Goal: Check status

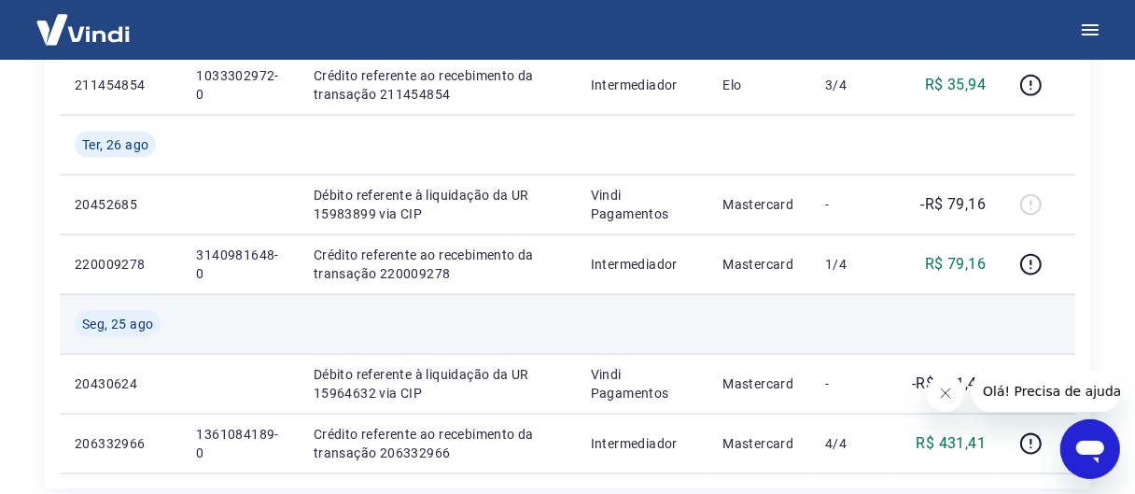
scroll to position [1866, 0]
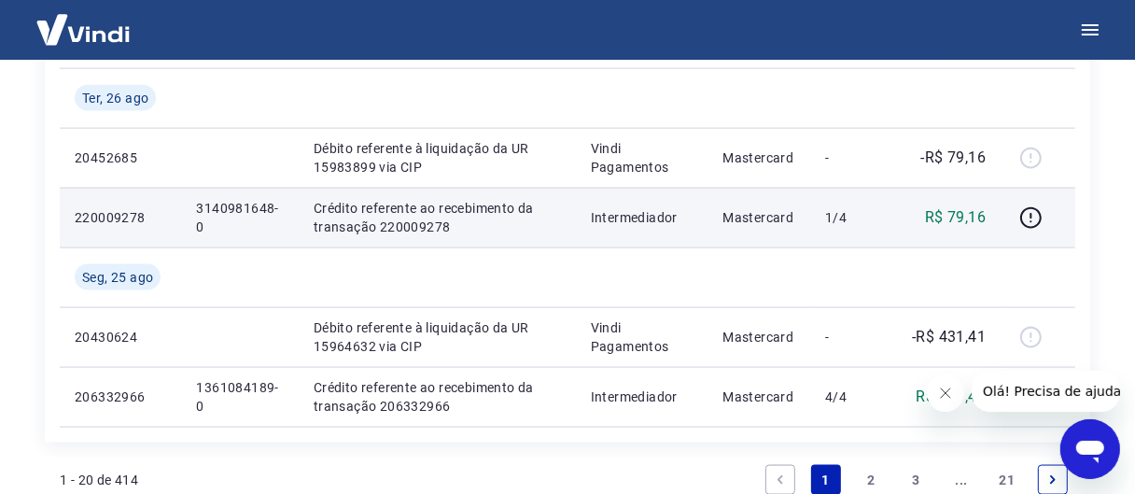
click at [229, 206] on p "3140981648-0" at bounding box center [239, 217] width 87 height 37
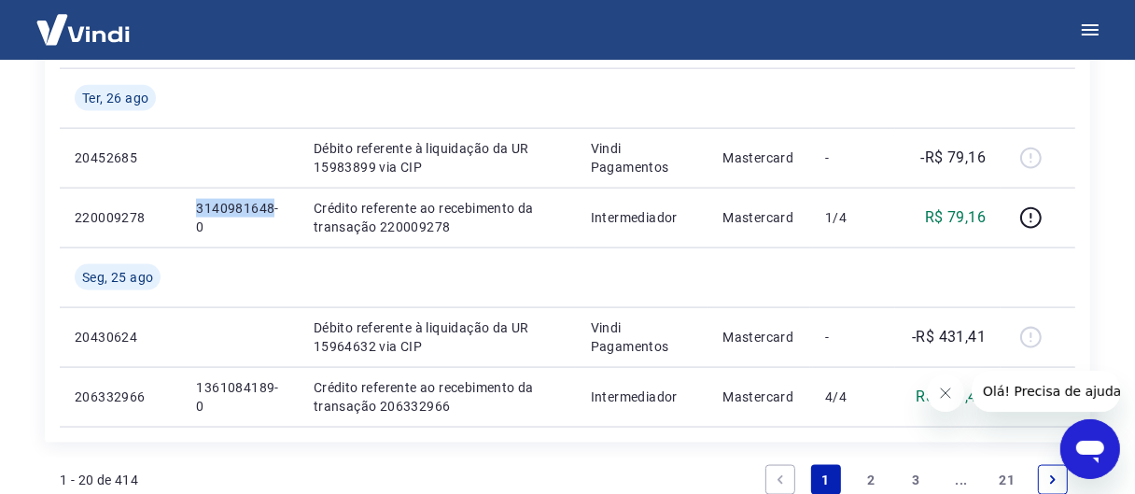
copy p "3140981648"
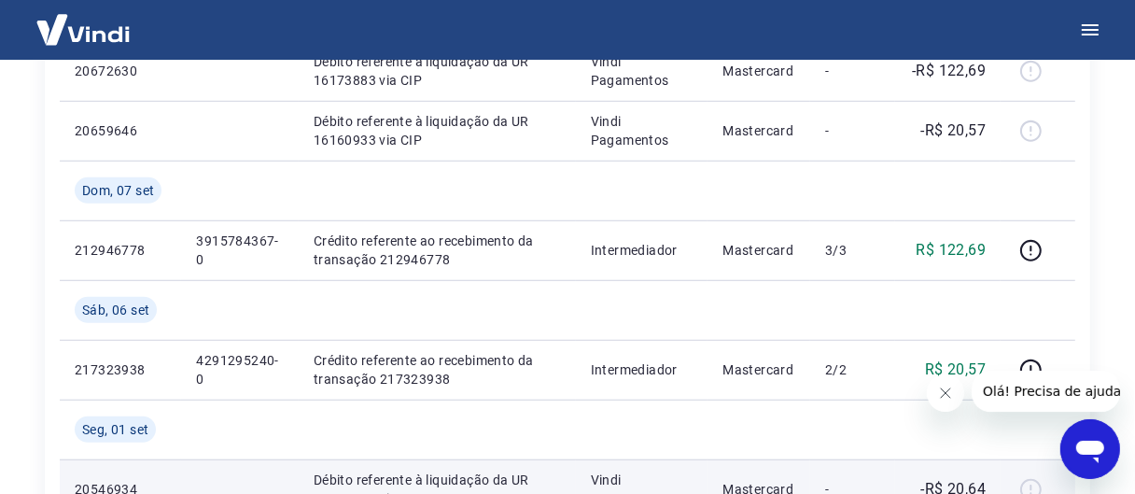
scroll to position [933, 0]
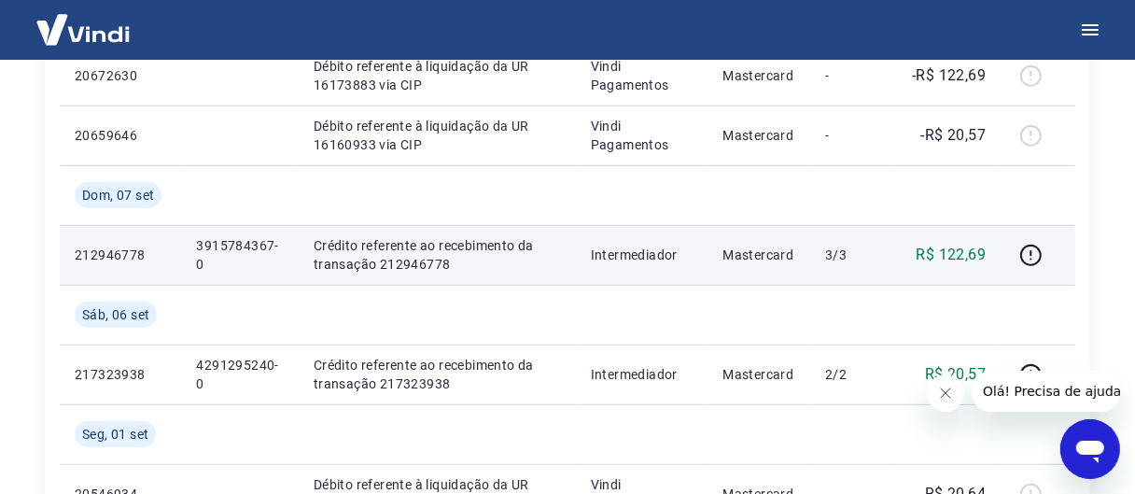
click at [245, 243] on p "3915784367-0" at bounding box center [239, 254] width 87 height 37
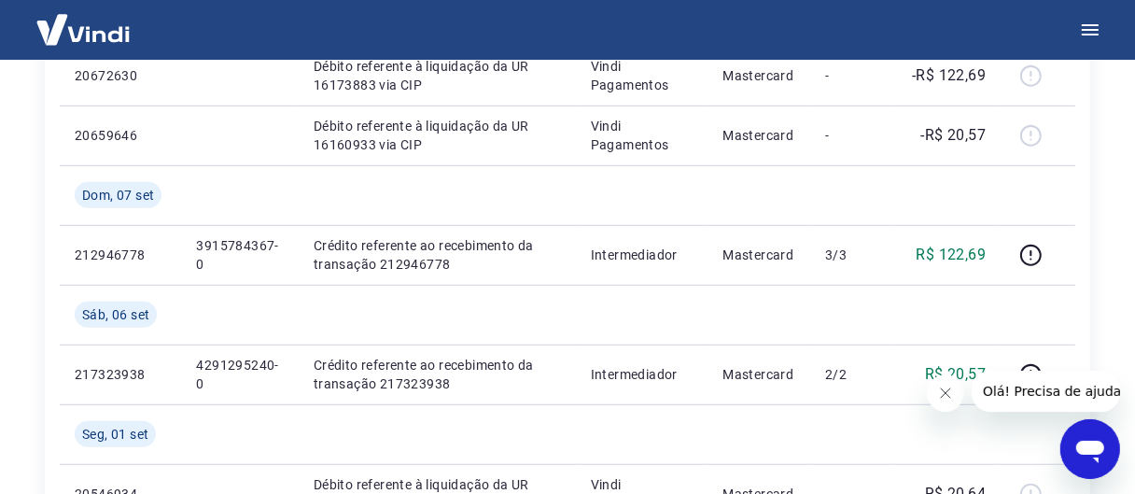
click at [34, 335] on div "Início / Meus Recebíveis / Relatório de Recebíveis Relatório de Recebíveis Saib…" at bounding box center [567, 390] width 1090 height 2527
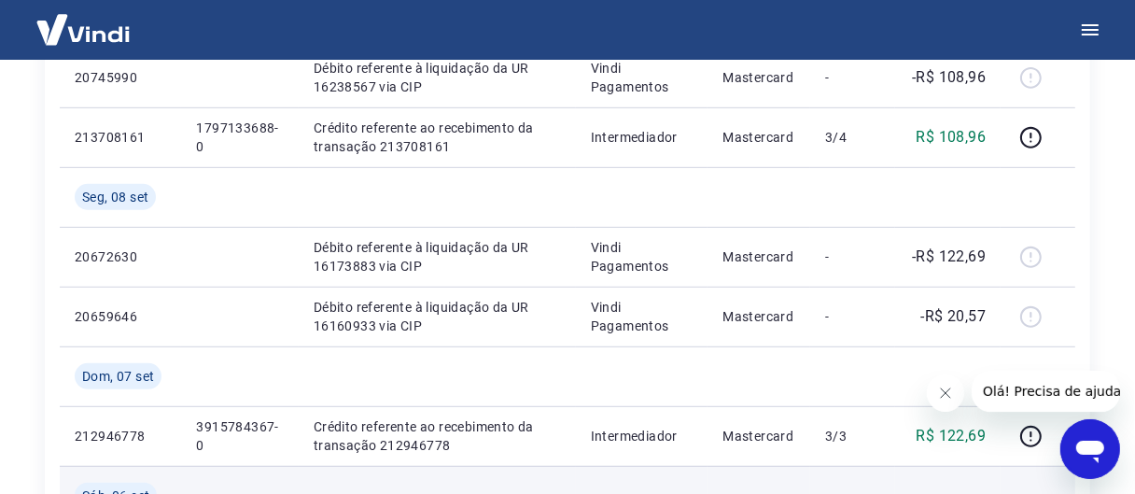
scroll to position [746, 0]
